Goal: Task Accomplishment & Management: Use online tool/utility

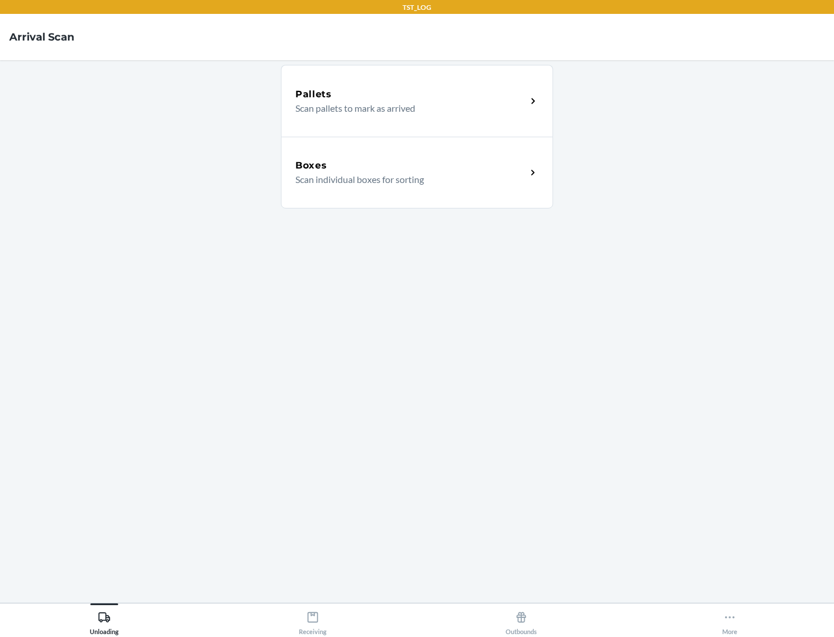
click at [410, 166] on div "Boxes" at bounding box center [410, 166] width 231 height 14
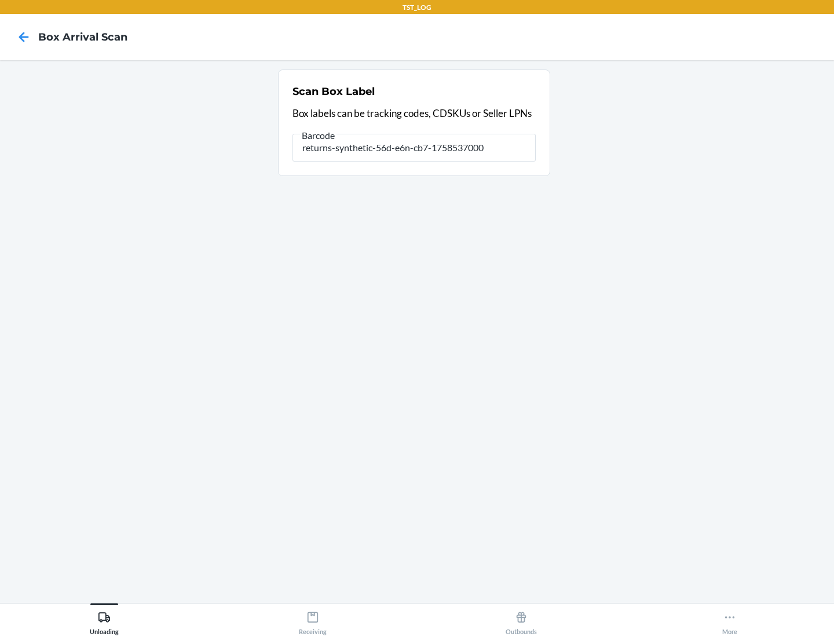
type input "returns-synthetic-56d-e6n-cb7-1758537000"
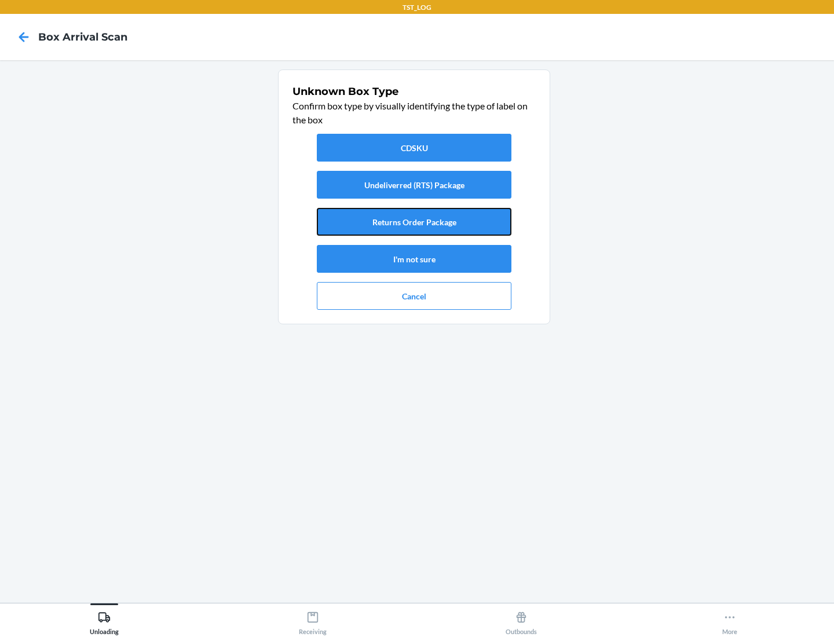
click at [414, 222] on button "Returns Order Package" at bounding box center [414, 222] width 195 height 28
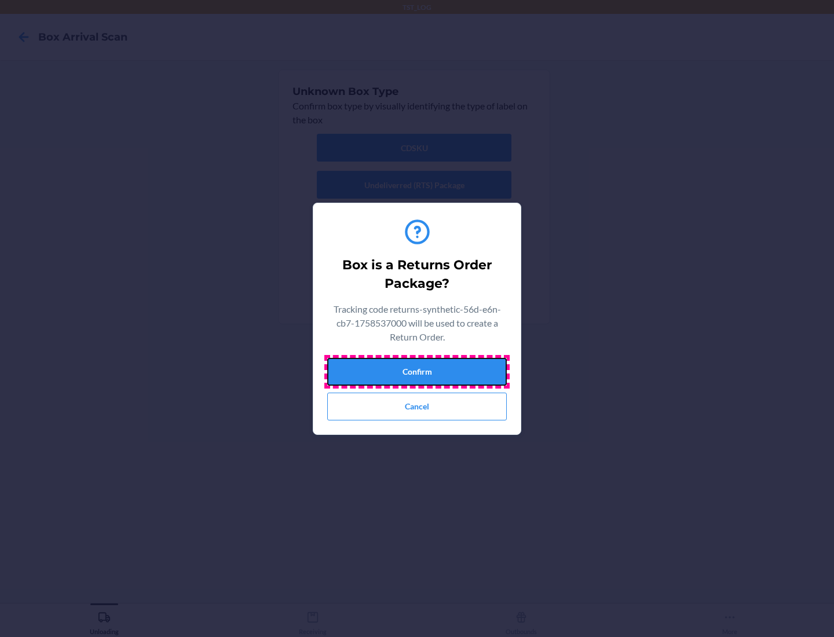
click at [417, 371] on button "Confirm" at bounding box center [416, 372] width 179 height 28
